Goal: Use online tool/utility

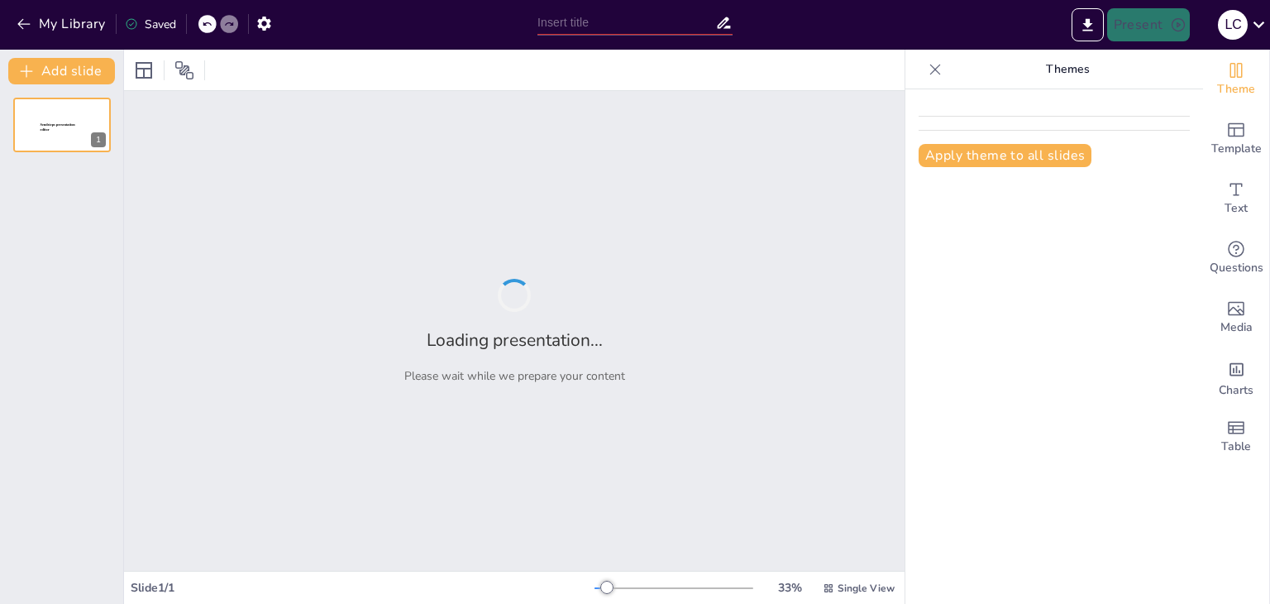
type input "Jabón Potásico: Un Insecticida Ecológico Efectivo para Cultivos"
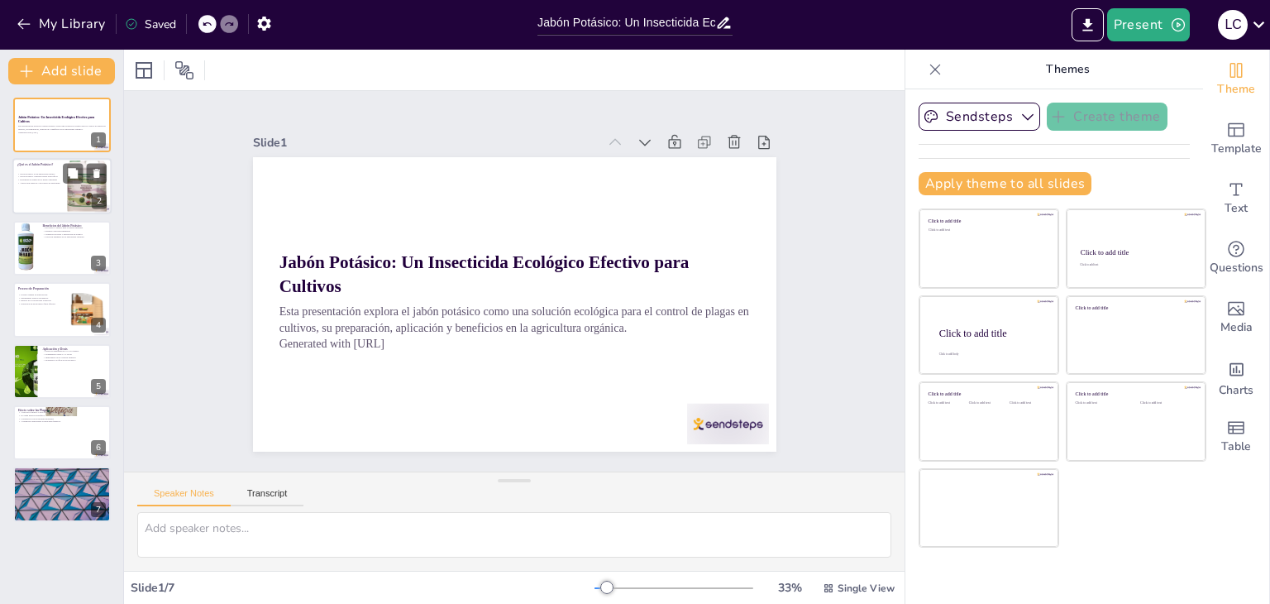
click at [50, 184] on div "Jabón potásico es un insecticida seguro Jabón potásico combate plagas específic…" at bounding box center [39, 179] width 45 height 18
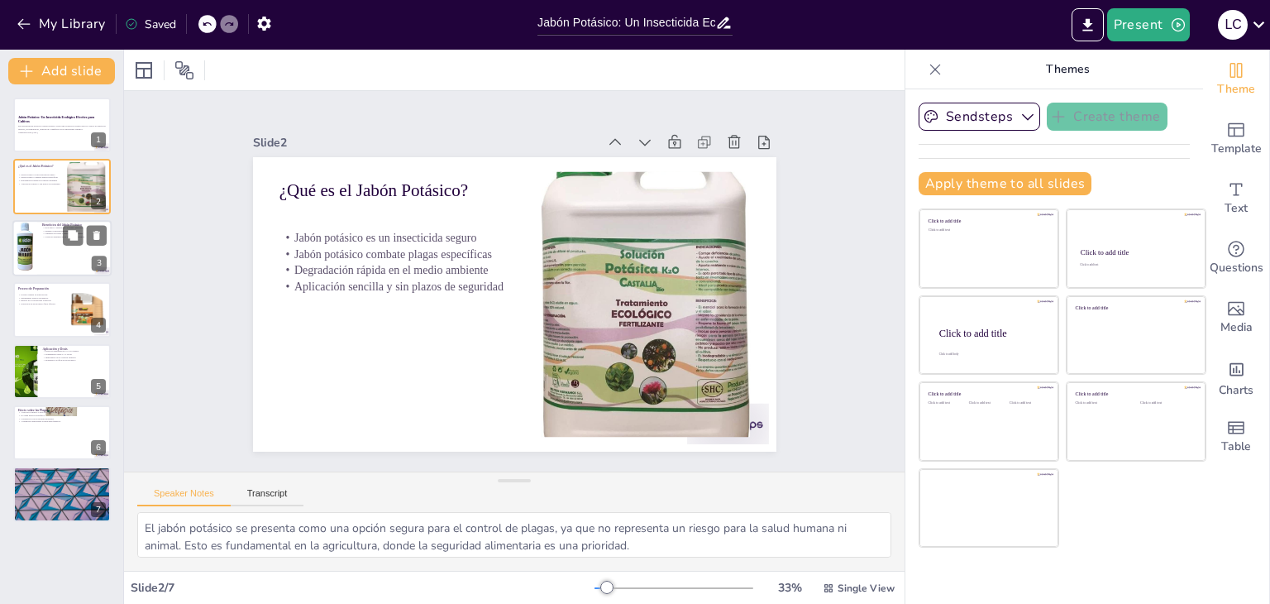
click at [53, 254] on div at bounding box center [61, 248] width 99 height 56
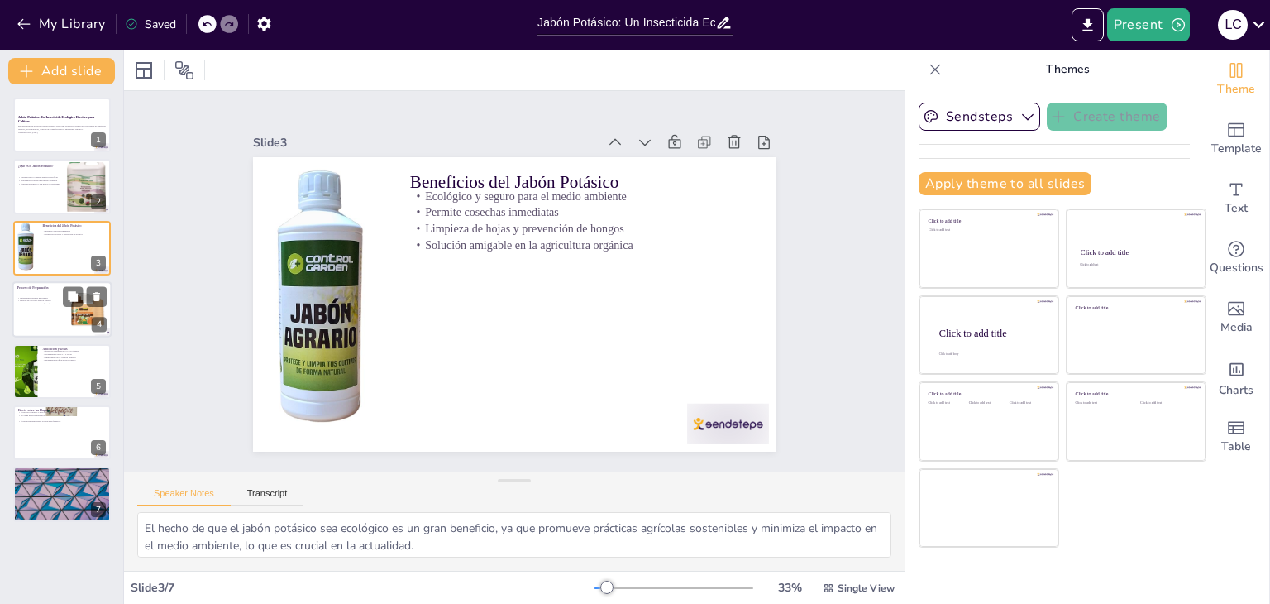
click at [22, 299] on p "Reposo de 24 horas para la mezcla" at bounding box center [39, 300] width 45 height 3
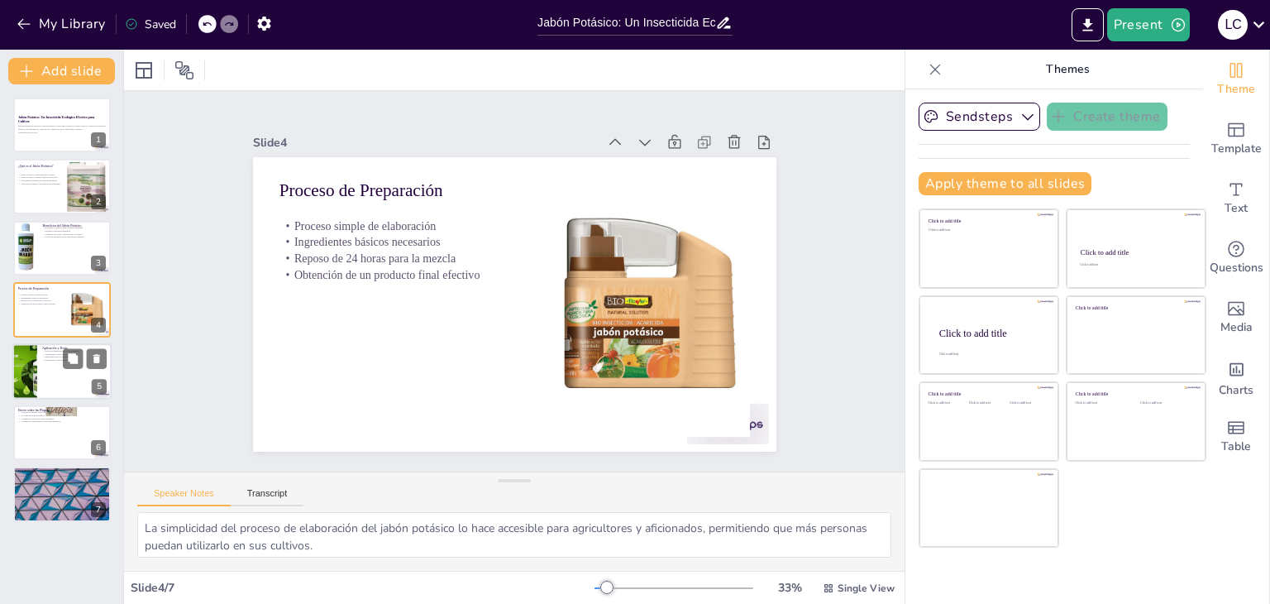
click at [43, 371] on div at bounding box center [61, 371] width 99 height 56
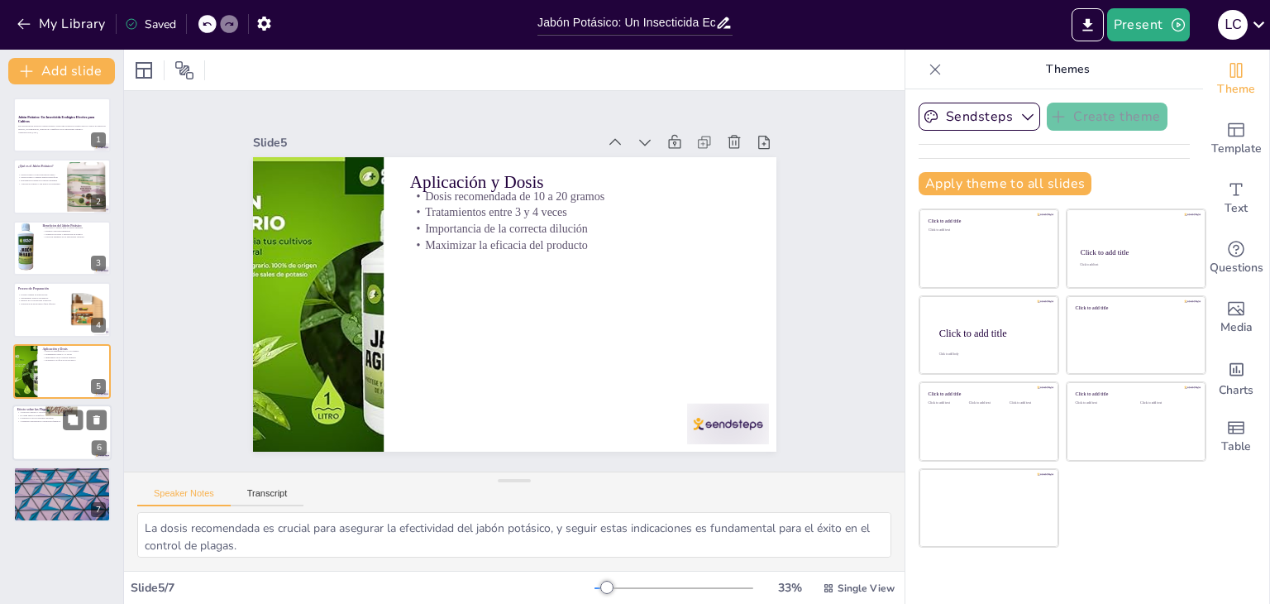
click at [50, 424] on div at bounding box center [61, 432] width 99 height 56
type textarea "La acción por contacto del jabón potásico es fundamental para su efectividad, y…"
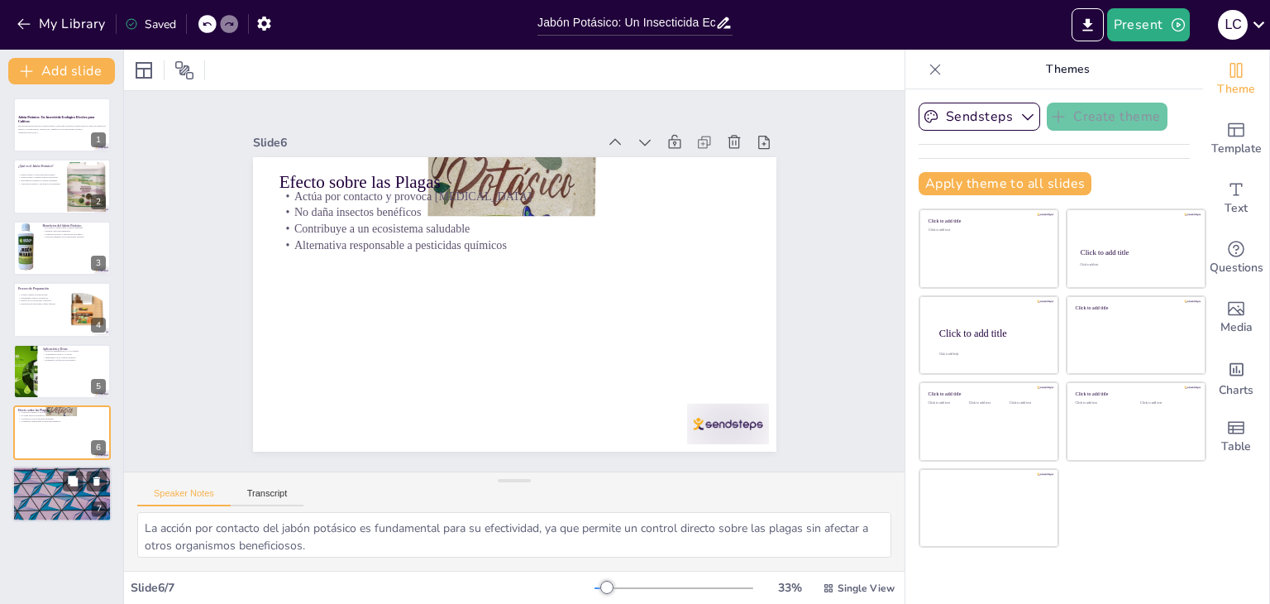
click at [57, 497] on div at bounding box center [61, 494] width 99 height 56
